Goal: Navigation & Orientation: Find specific page/section

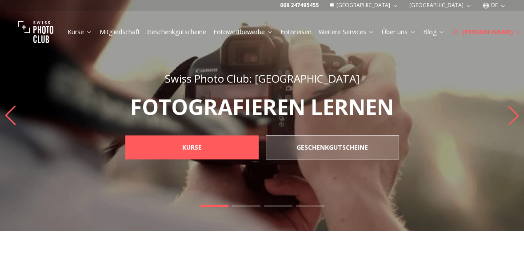
click at [514, 32] on icon at bounding box center [517, 31] width 7 height 7
click at [496, 32] on div "[PERSON_NAME]" at bounding box center [486, 32] width 69 height 9
click at [514, 34] on icon at bounding box center [517, 31] width 7 height 7
click at [402, 4] on button "[GEOGRAPHIC_DATA]" at bounding box center [364, 5] width 77 height 11
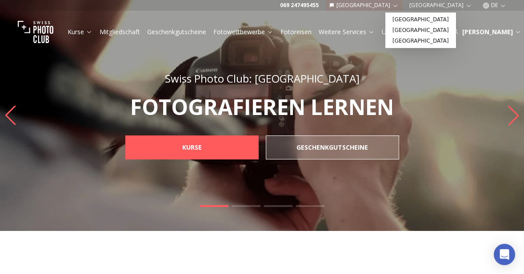
click at [414, 18] on link "[GEOGRAPHIC_DATA]" at bounding box center [420, 19] width 67 height 11
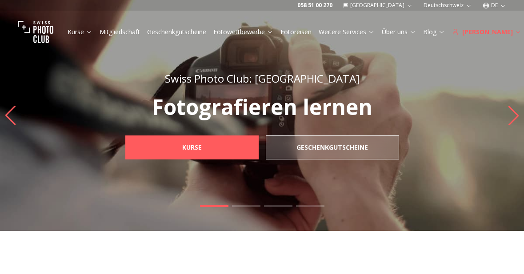
click at [491, 33] on div "[PERSON_NAME]" at bounding box center [486, 32] width 69 height 9
